Goal: Task Accomplishment & Management: Manage account settings

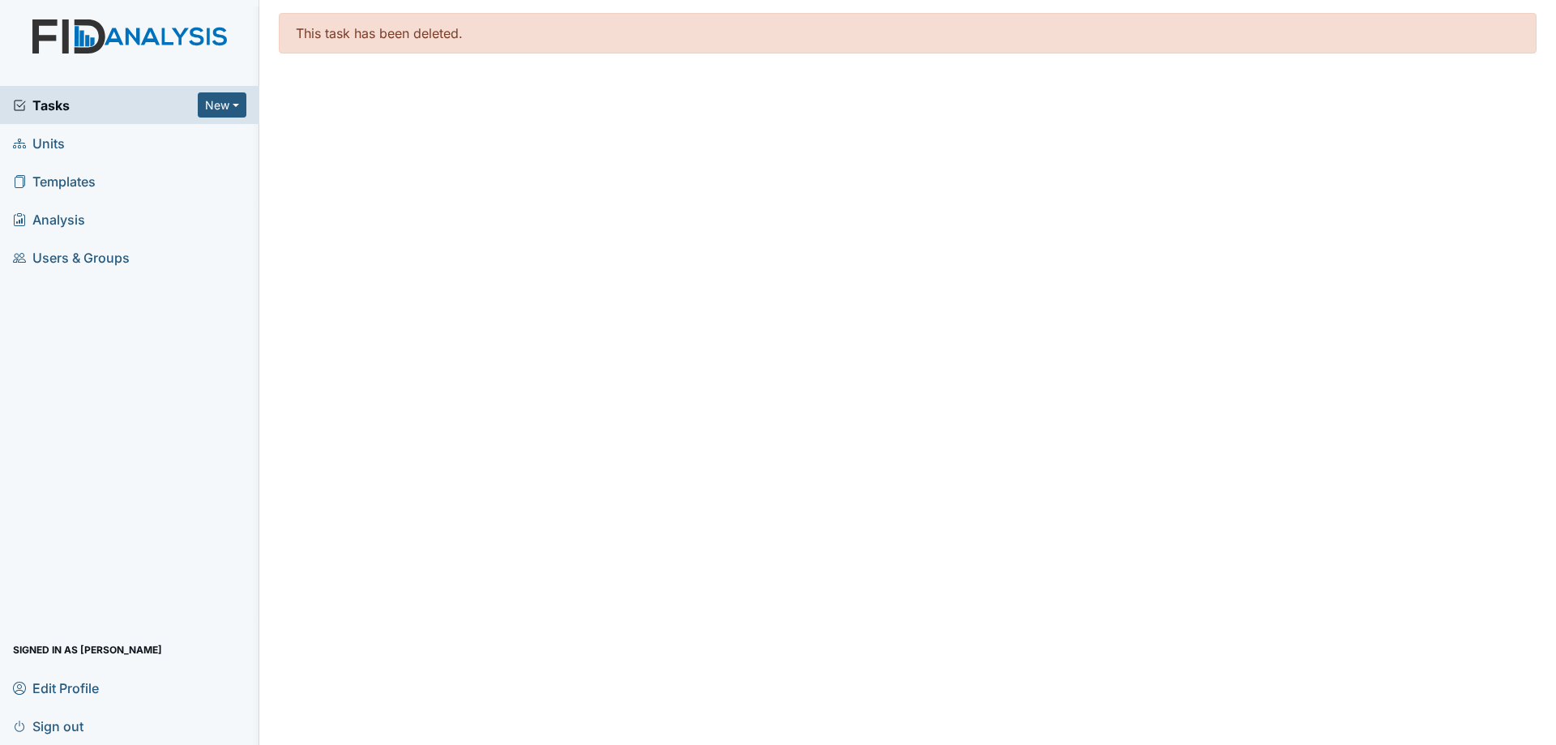
click at [103, 104] on span "Tasks" at bounding box center [105, 105] width 185 height 19
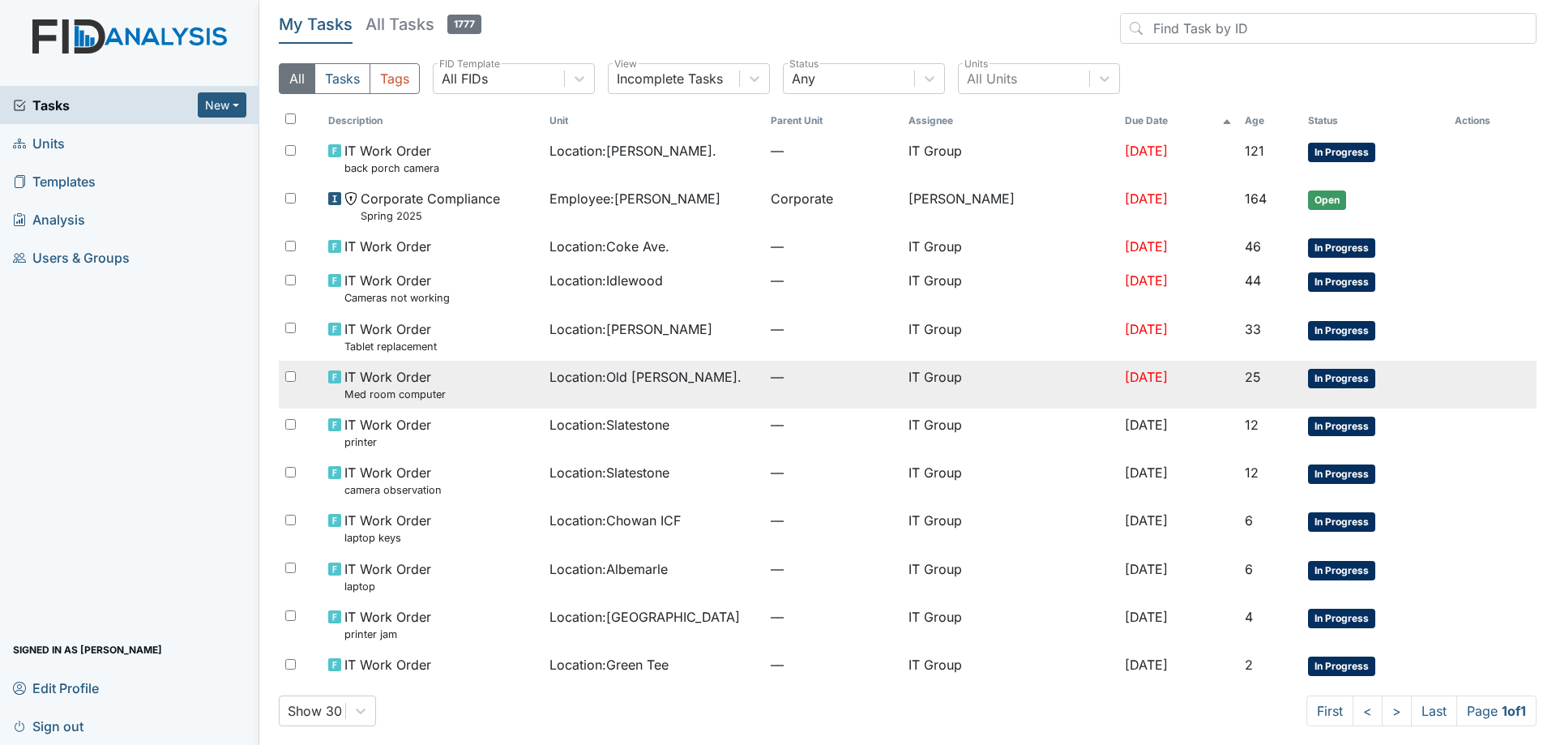
scroll to position [7, 0]
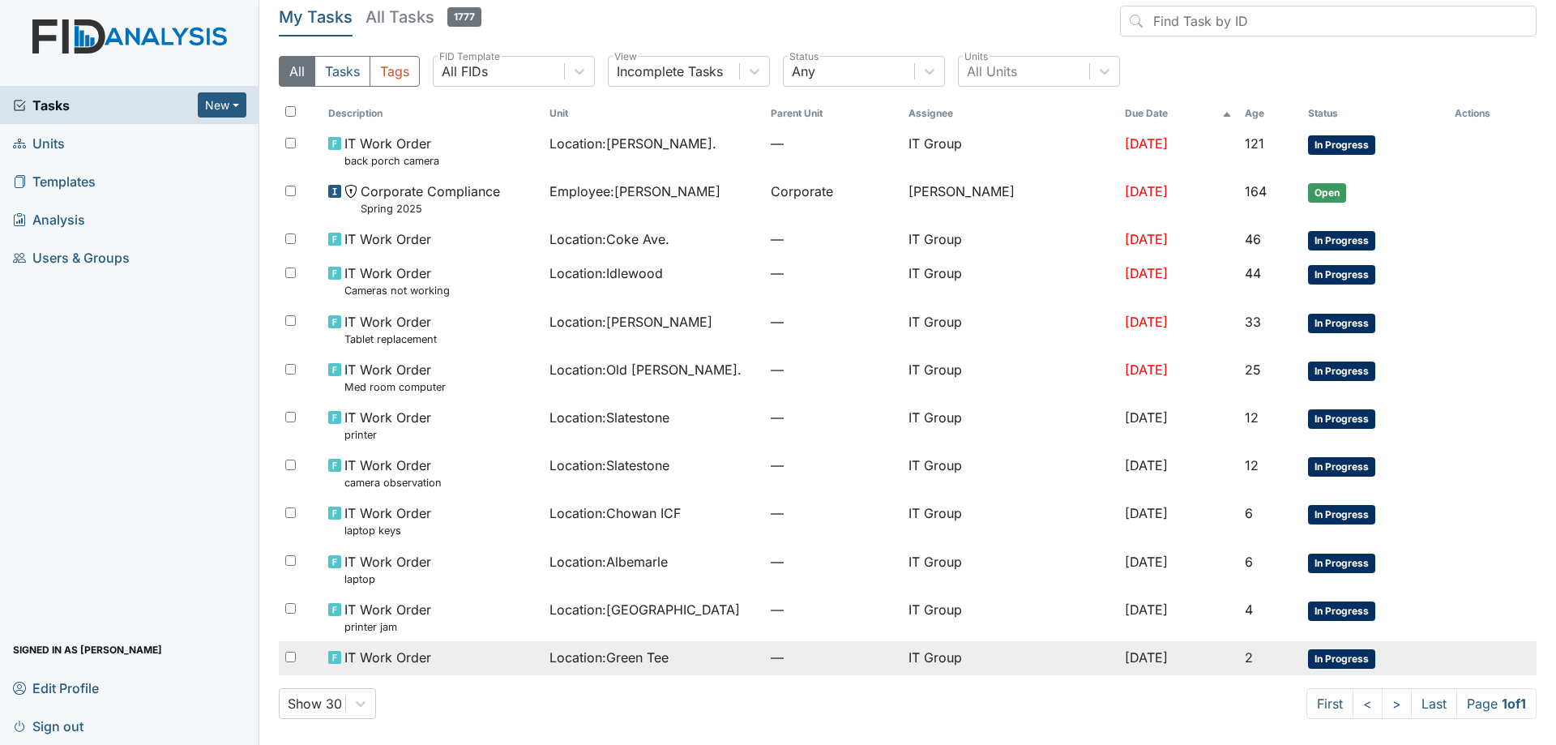
click at [527, 656] on div "IT Work Order" at bounding box center [432, 657] width 208 height 19
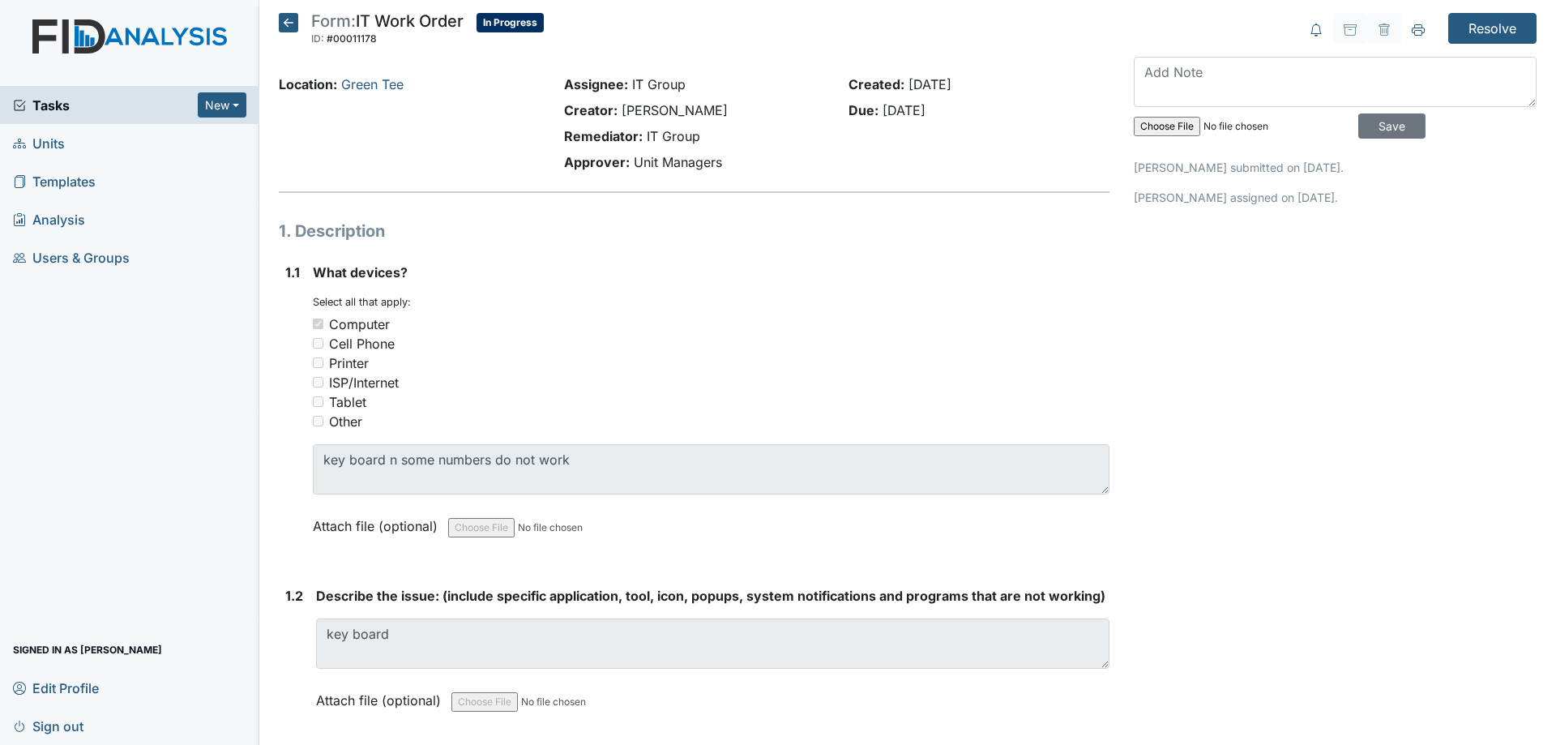
drag, startPoint x: 901, startPoint y: 87, endPoint x: 961, endPoint y: 85, distance: 60.8
click at [961, 85] on div "Created: [DATE]" at bounding box center [979, 84] width 261 height 19
click at [292, 18] on icon at bounding box center [288, 22] width 19 height 19
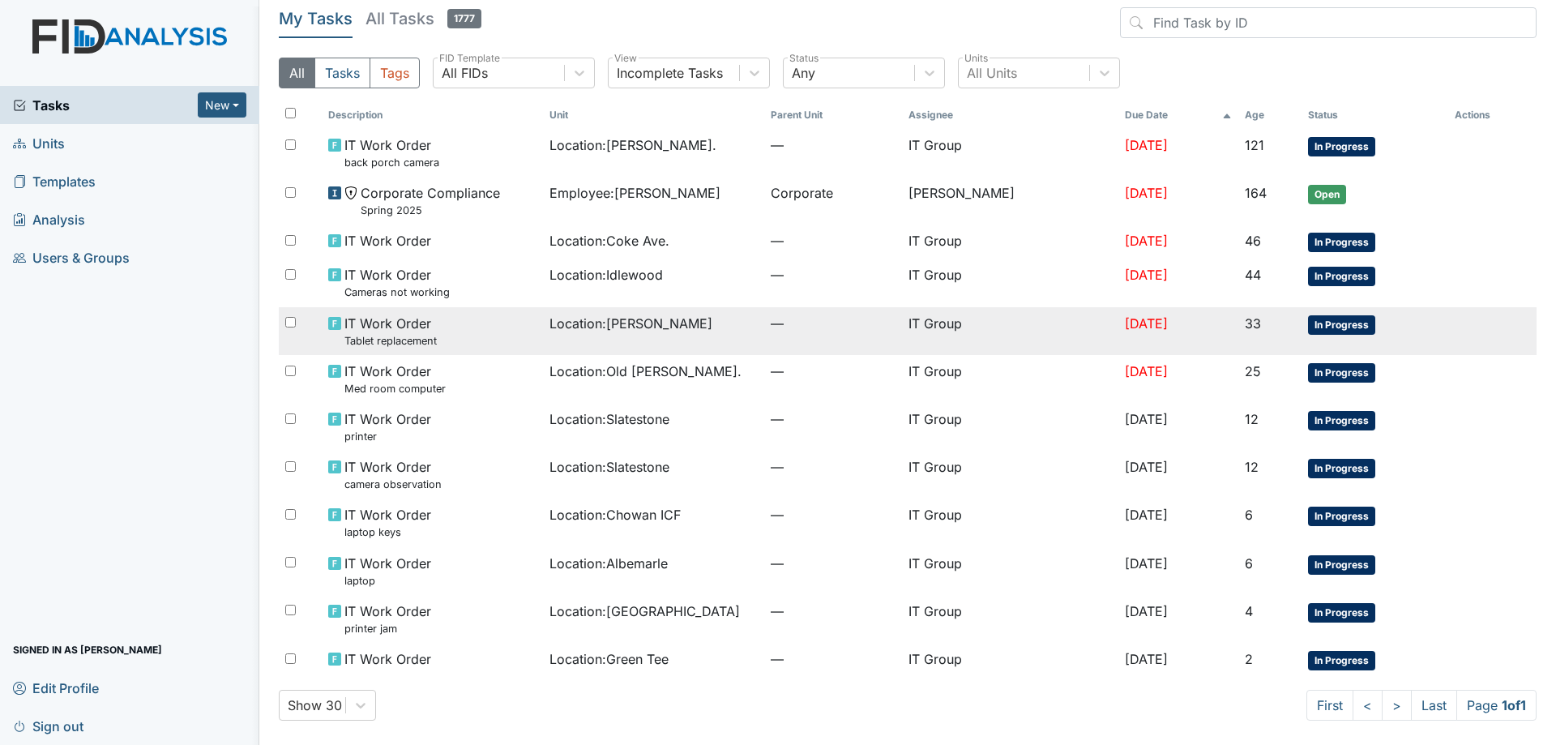
scroll to position [7, 0]
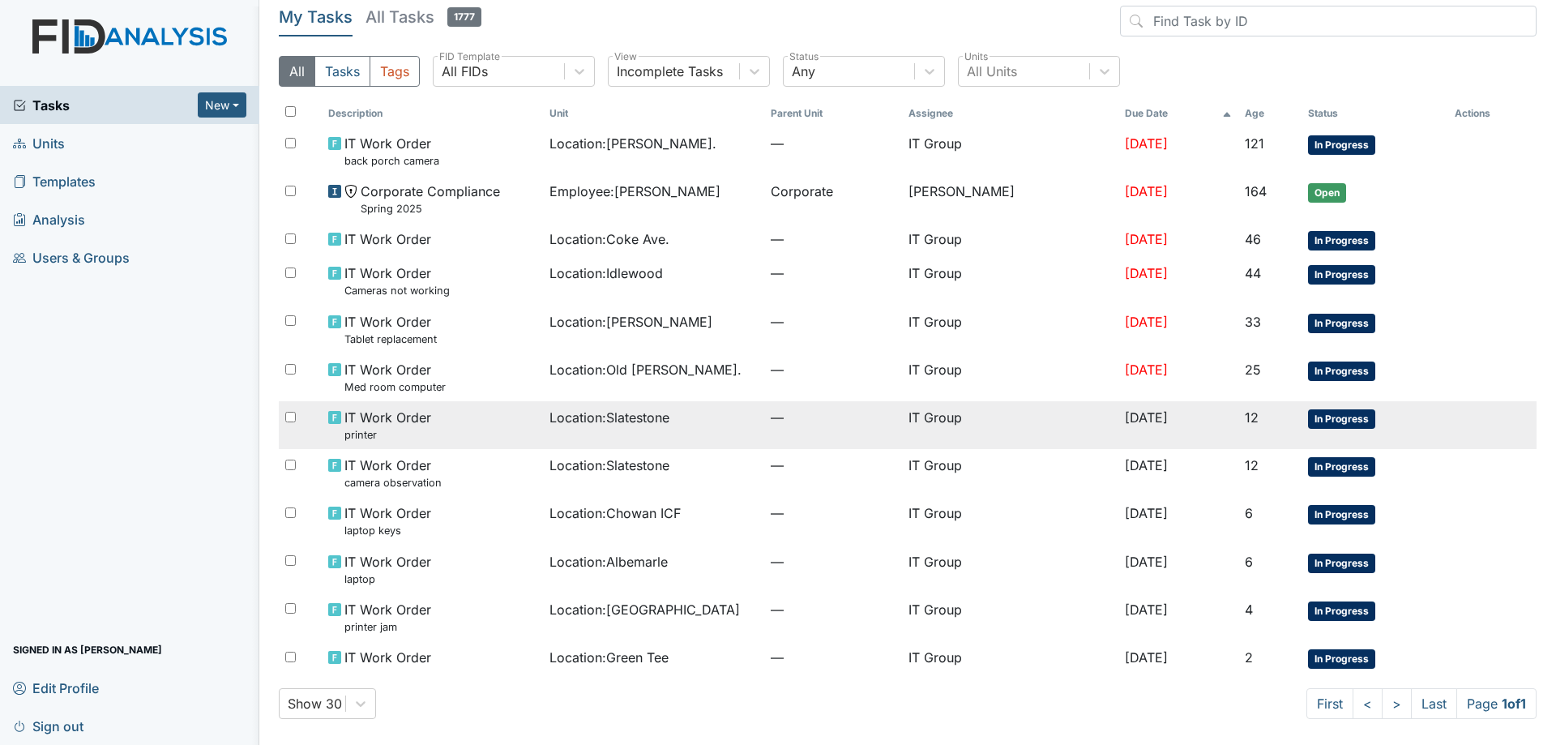
click at [522, 438] on div "IT Work Order printer" at bounding box center [432, 425] width 208 height 35
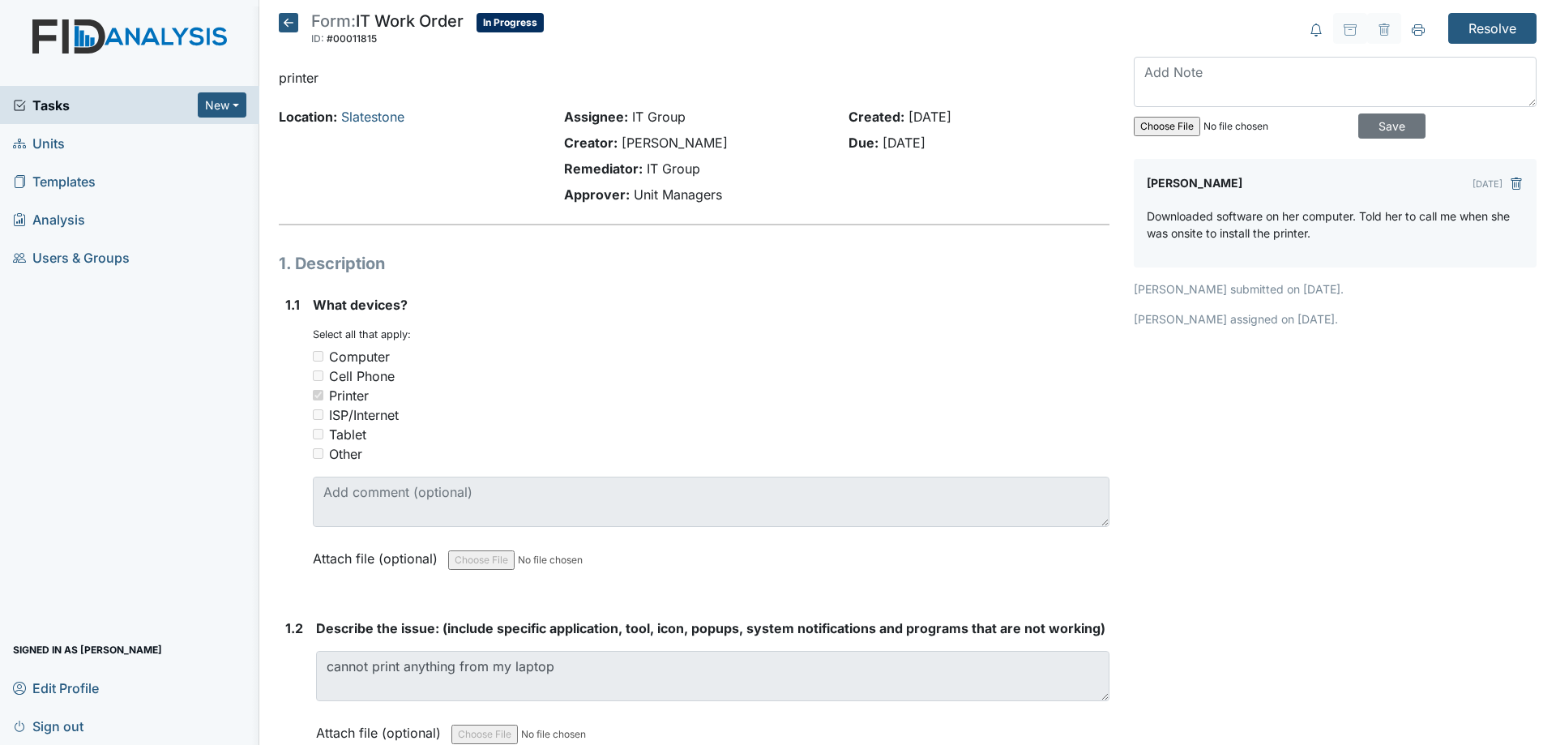
click at [291, 28] on icon at bounding box center [288, 22] width 19 height 19
